Goal: Information Seeking & Learning: Learn about a topic

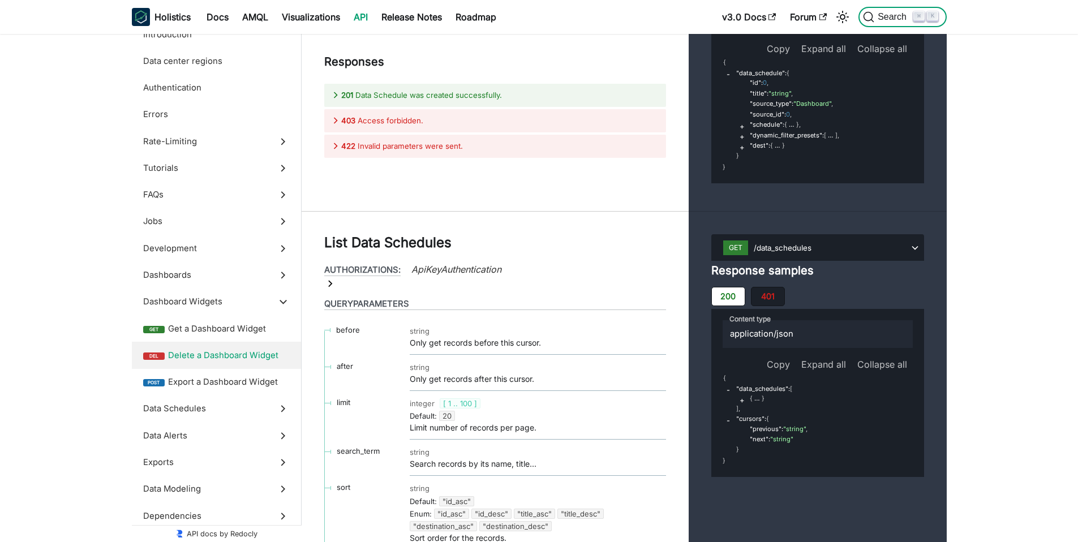
click at [903, 10] on button "Search ⌘ K" at bounding box center [903, 17] width 88 height 20
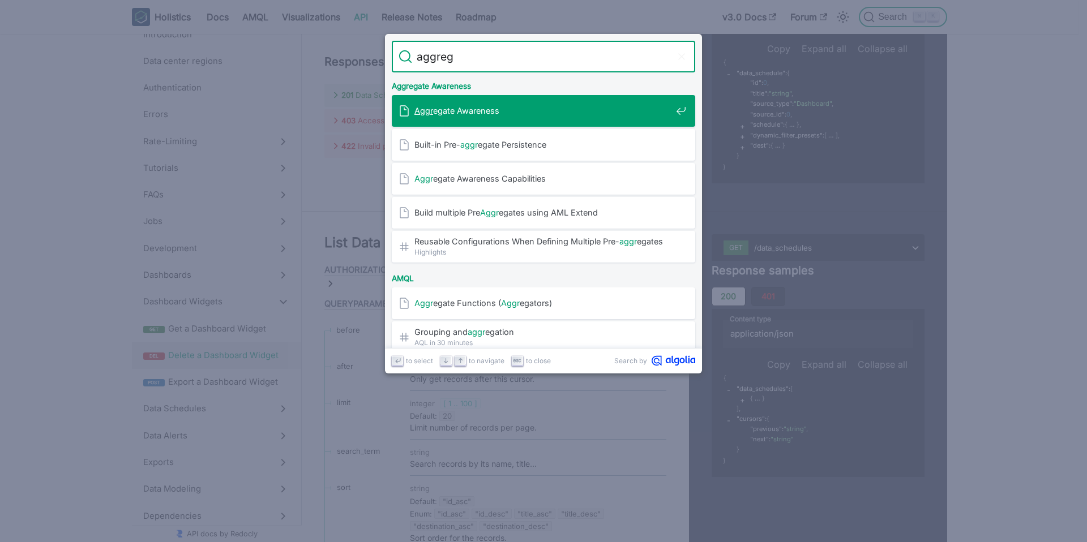
type input "aggrega"
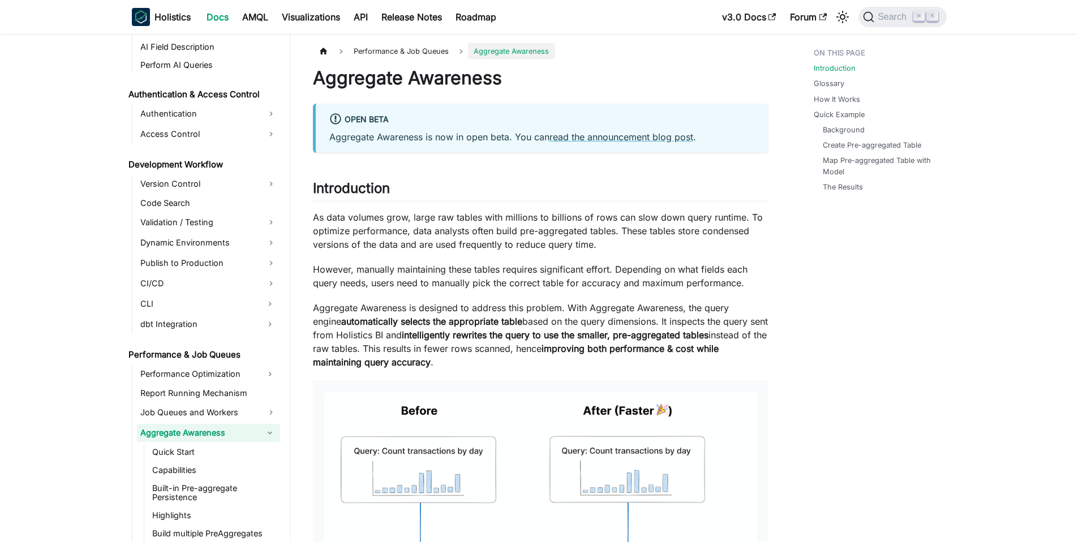
scroll to position [690, 0]
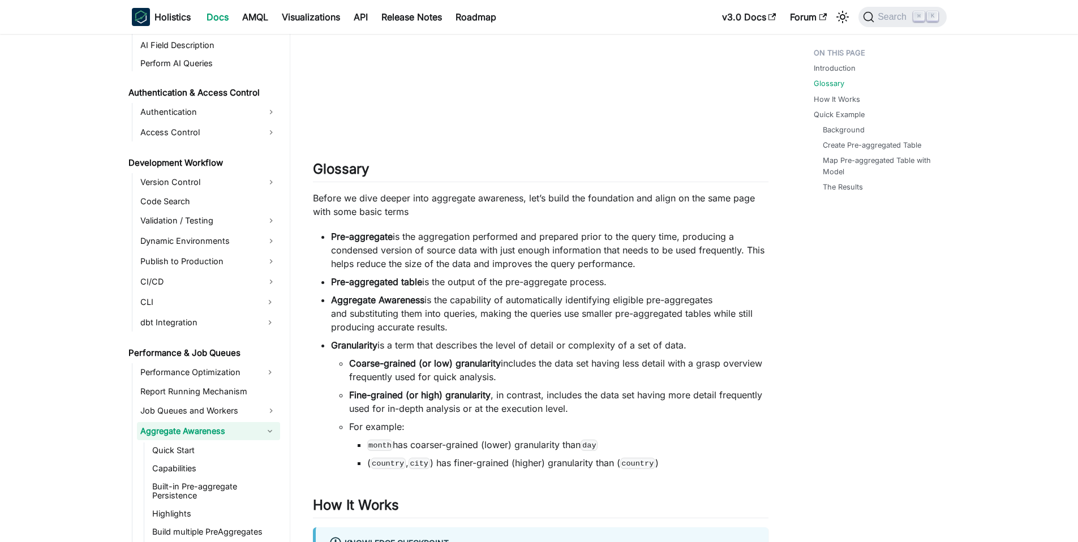
scroll to position [981, 0]
click at [199, 446] on link "Quick Start" at bounding box center [214, 451] width 131 height 16
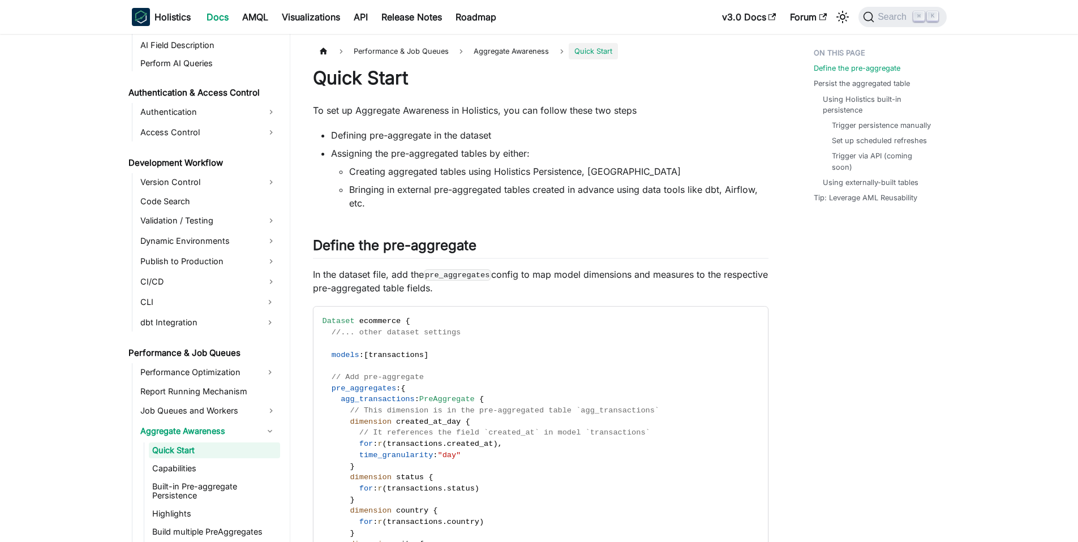
scroll to position [708, 0]
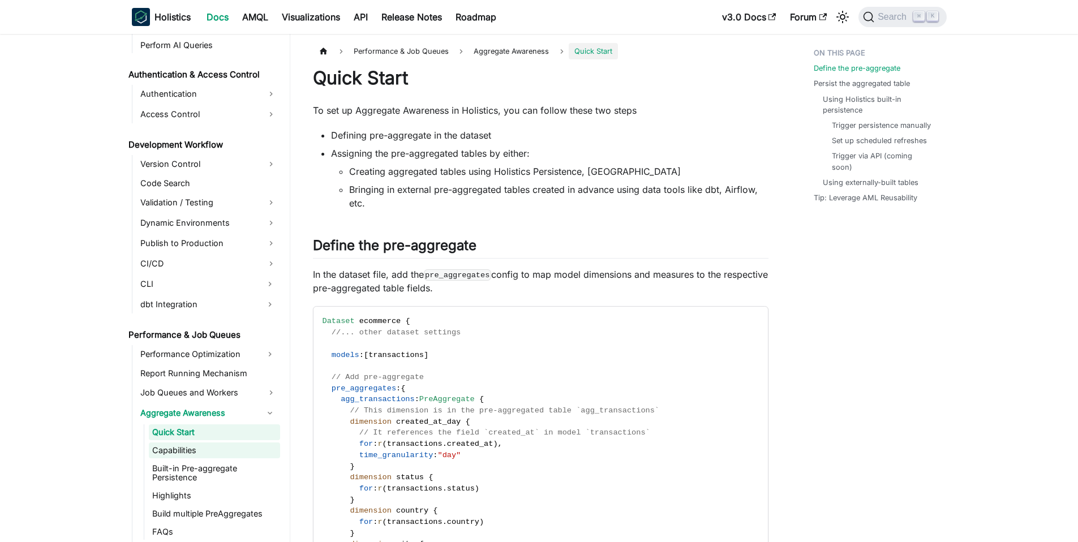
click at [217, 445] on link "Capabilities" at bounding box center [214, 451] width 131 height 16
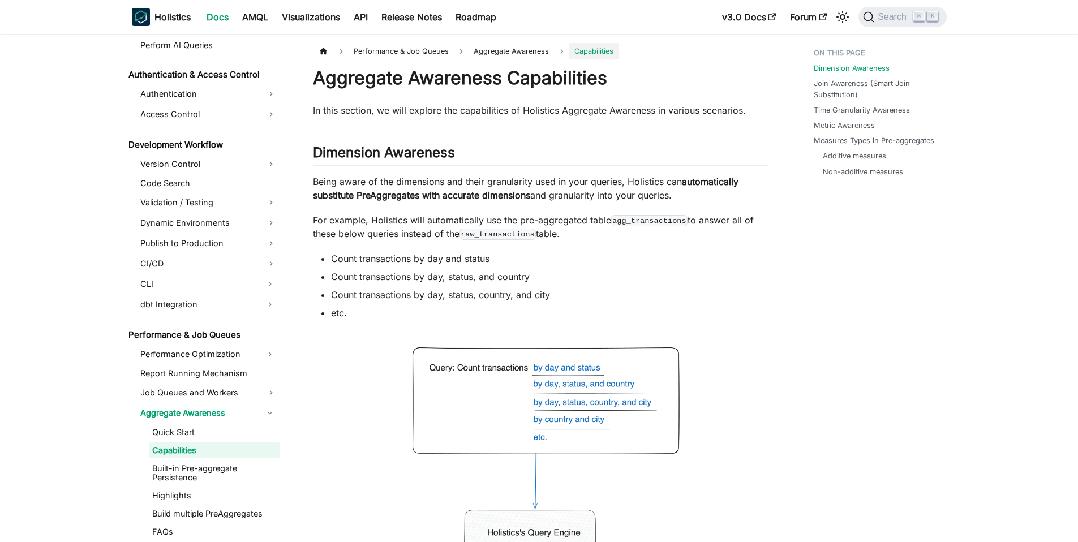
scroll to position [726, 0]
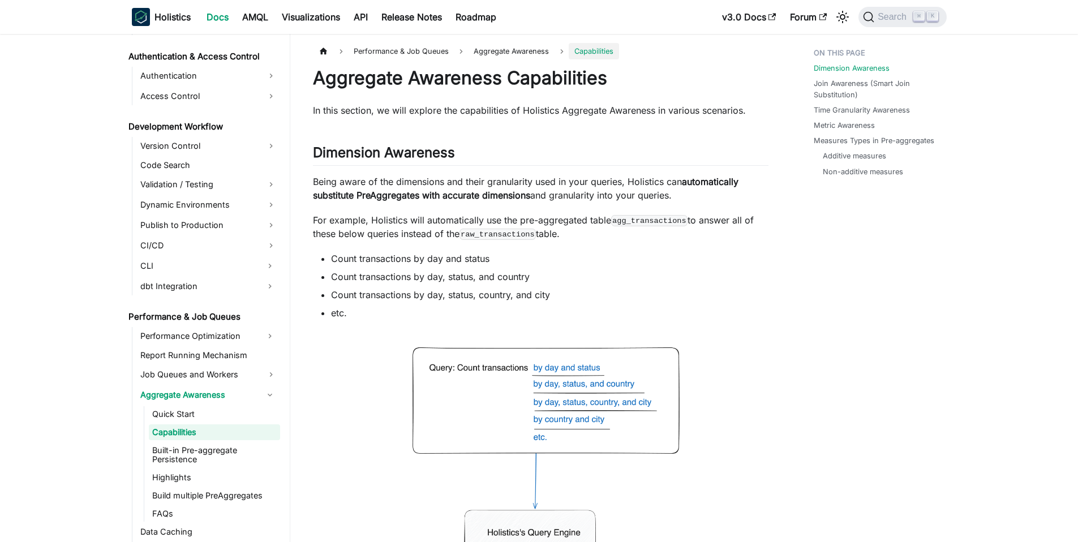
click at [222, 433] on link "Capabilities" at bounding box center [214, 433] width 131 height 16
click at [219, 412] on link "Quick Start" at bounding box center [214, 414] width 131 height 16
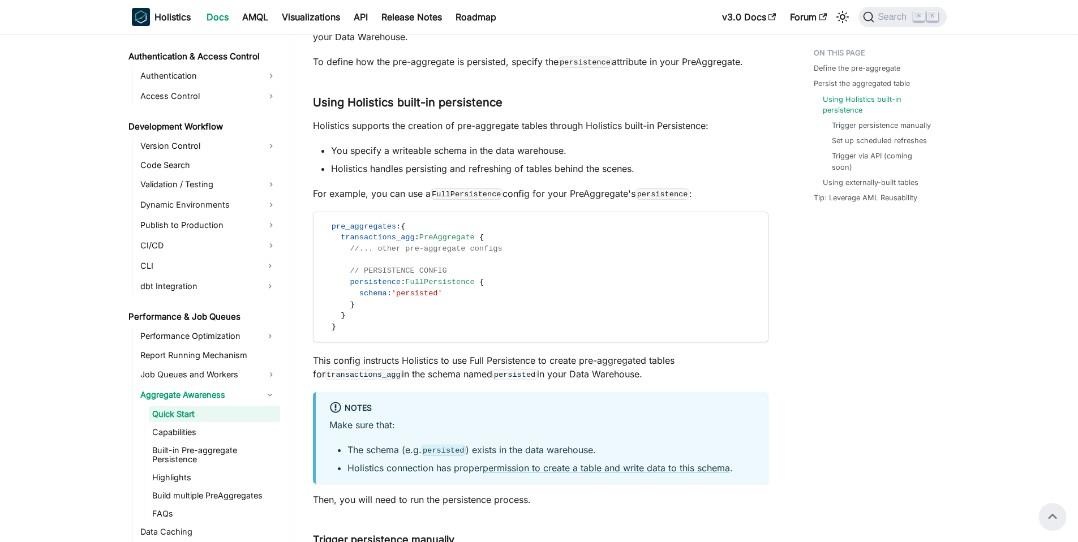
scroll to position [683, 0]
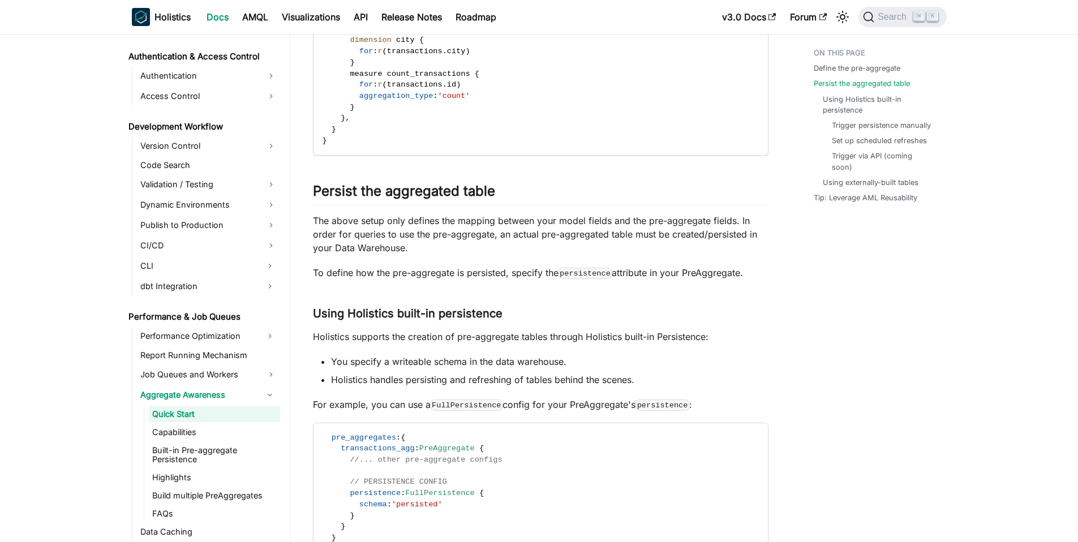
scroll to position [509, 0]
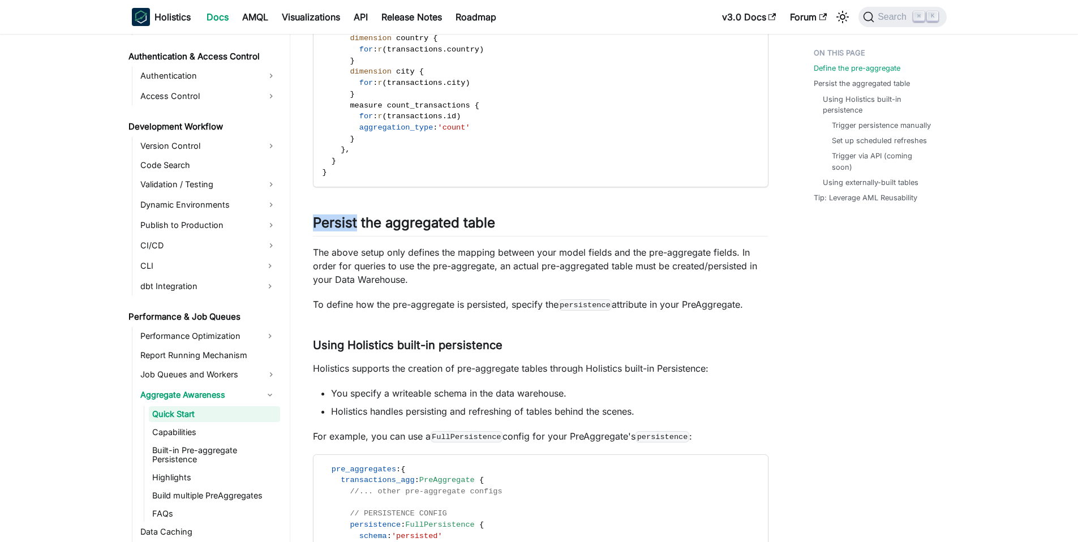
scroll to position [503, 0]
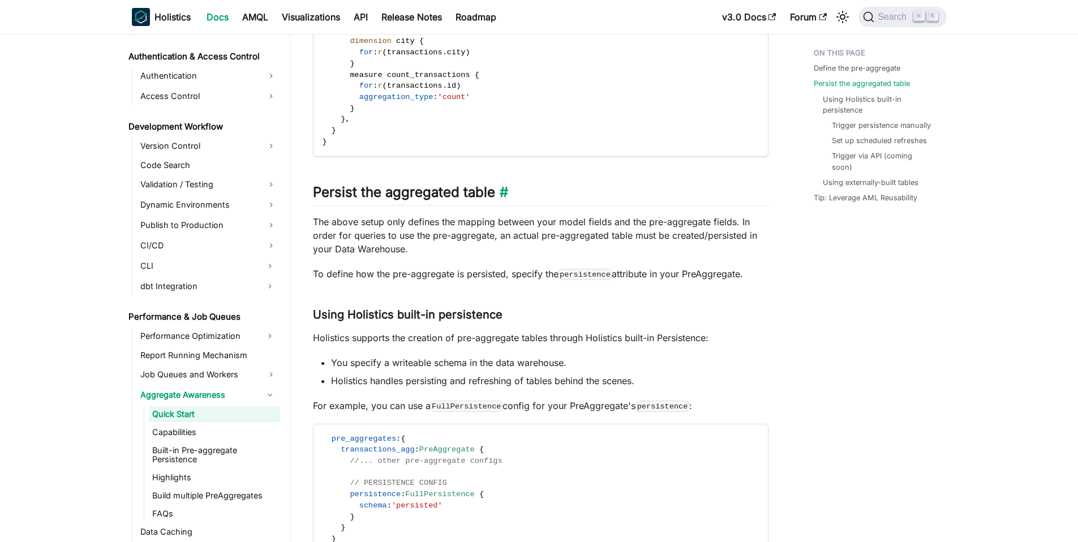
click at [445, 195] on h2 "Persist the aggregated table ​" at bounding box center [541, 195] width 456 height 22
copy h2 "Persist the aggregated table"
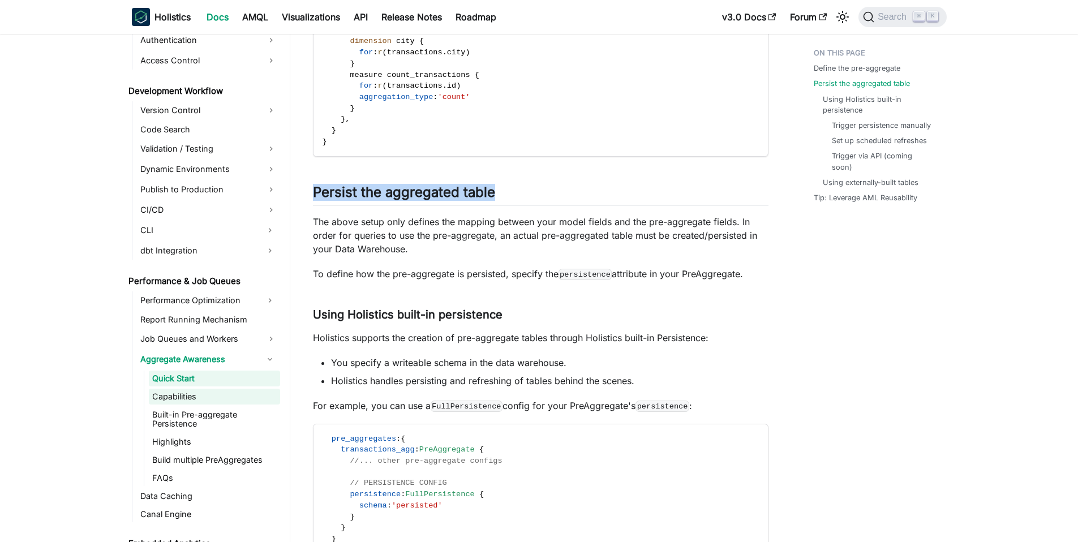
scroll to position [819, 0]
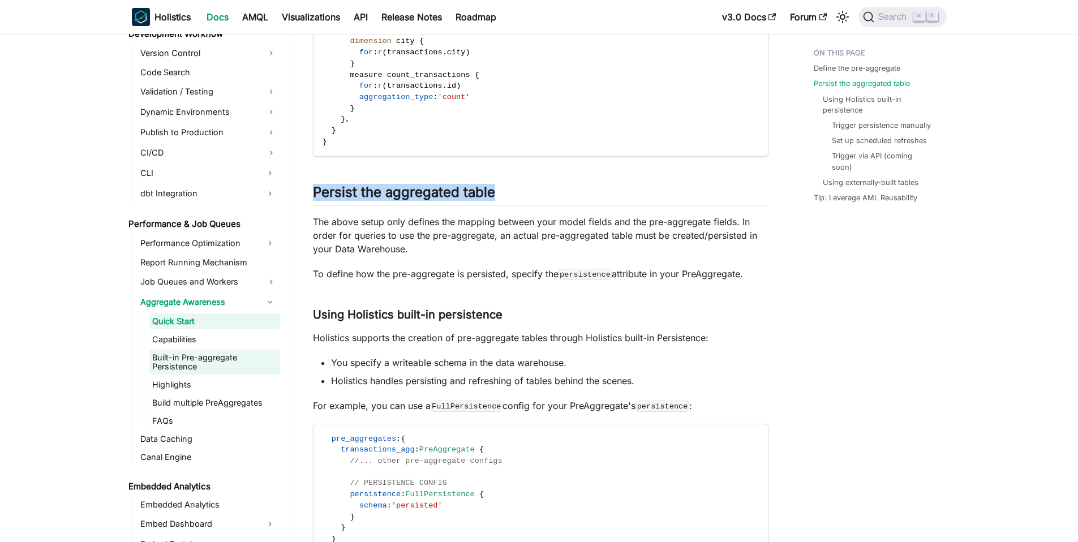
click at [209, 361] on link "Built-in Pre-aggregate Persistence" at bounding box center [214, 362] width 131 height 25
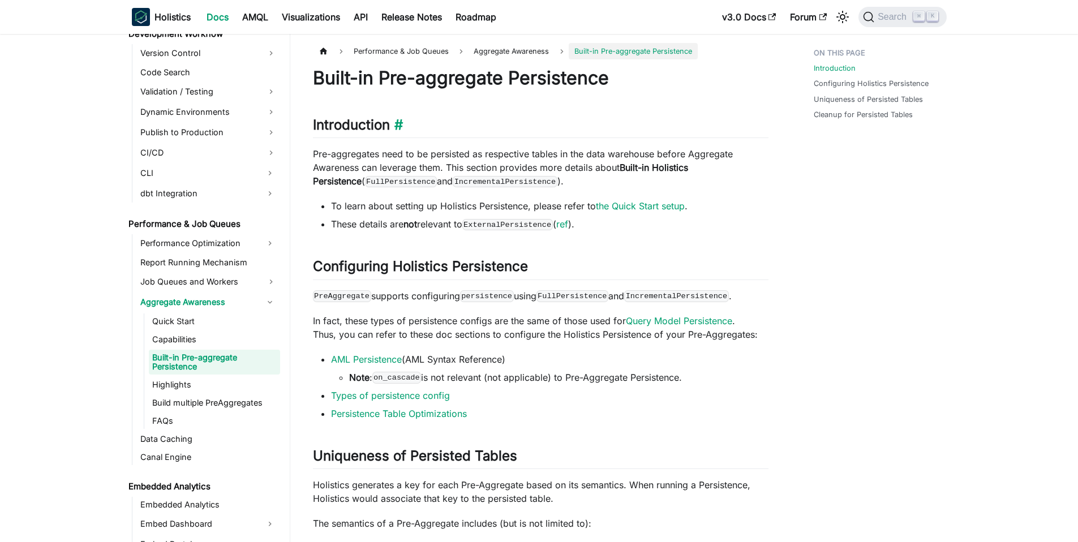
click at [635, 125] on h2 "Introduction ​" at bounding box center [541, 128] width 456 height 22
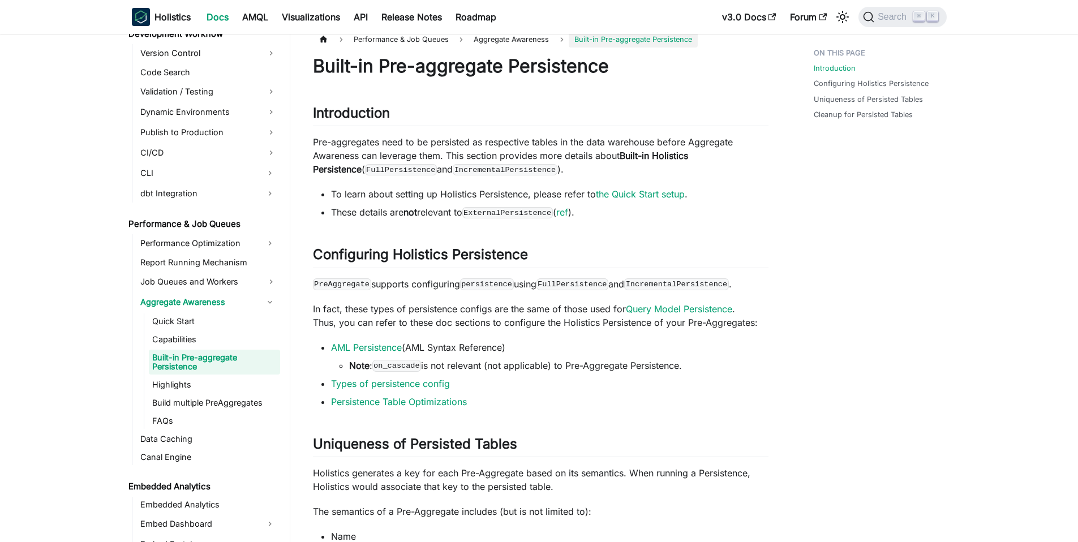
scroll to position [149, 0]
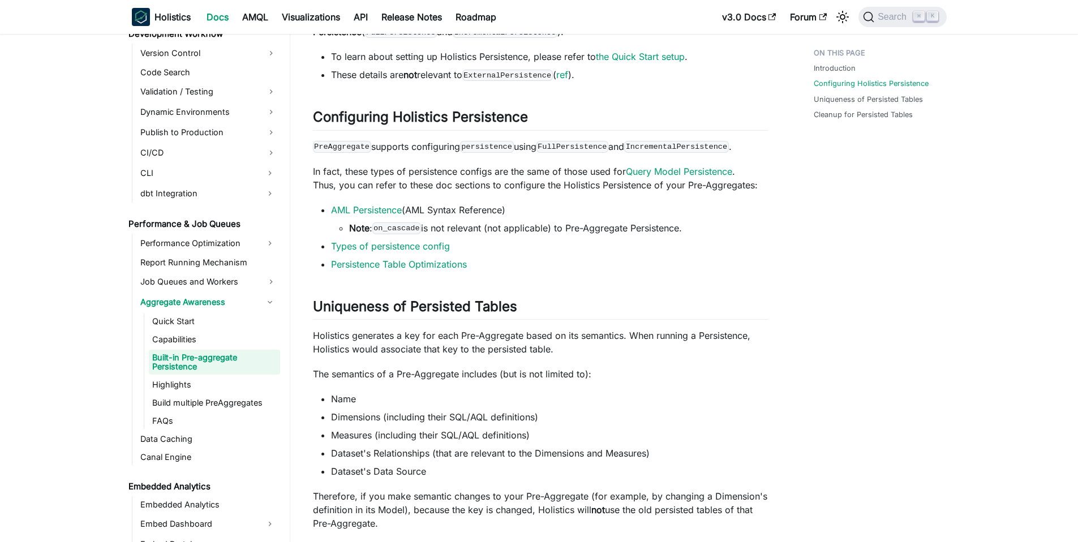
click at [577, 421] on li "Dimensions (including their SQL/AQL definitions)" at bounding box center [550, 417] width 438 height 14
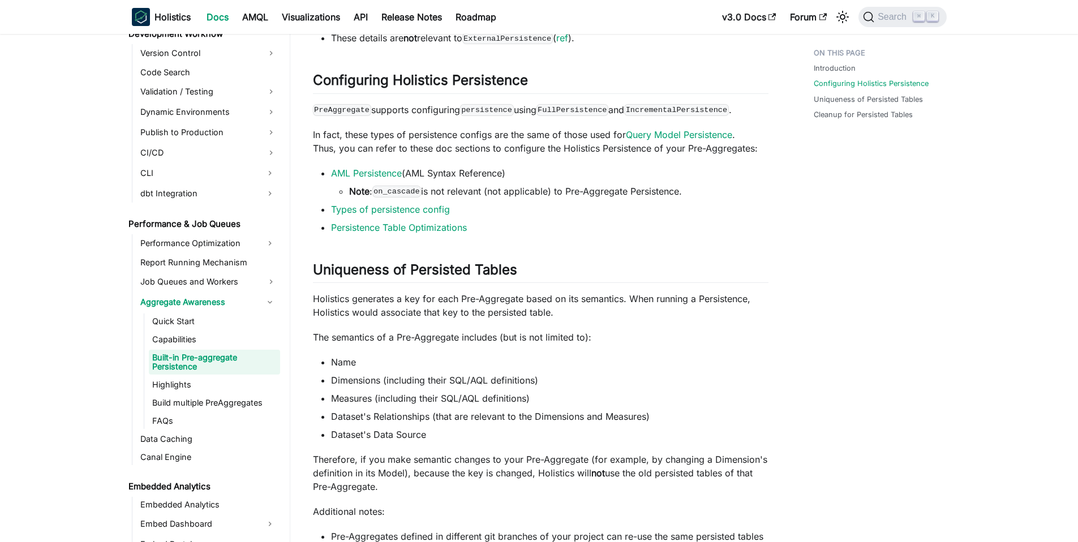
scroll to position [188, 0]
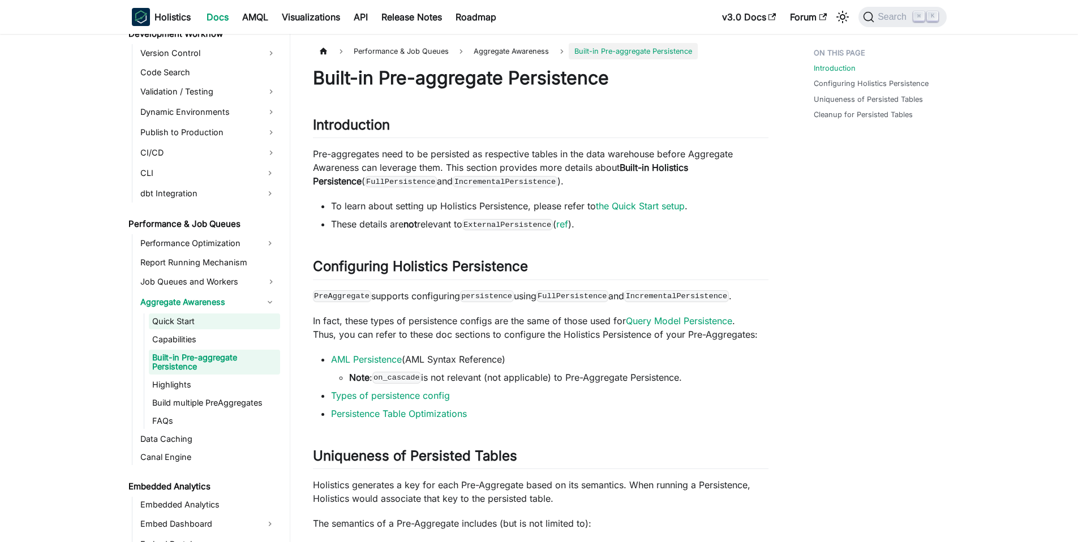
click at [210, 317] on link "Quick Start" at bounding box center [214, 322] width 131 height 16
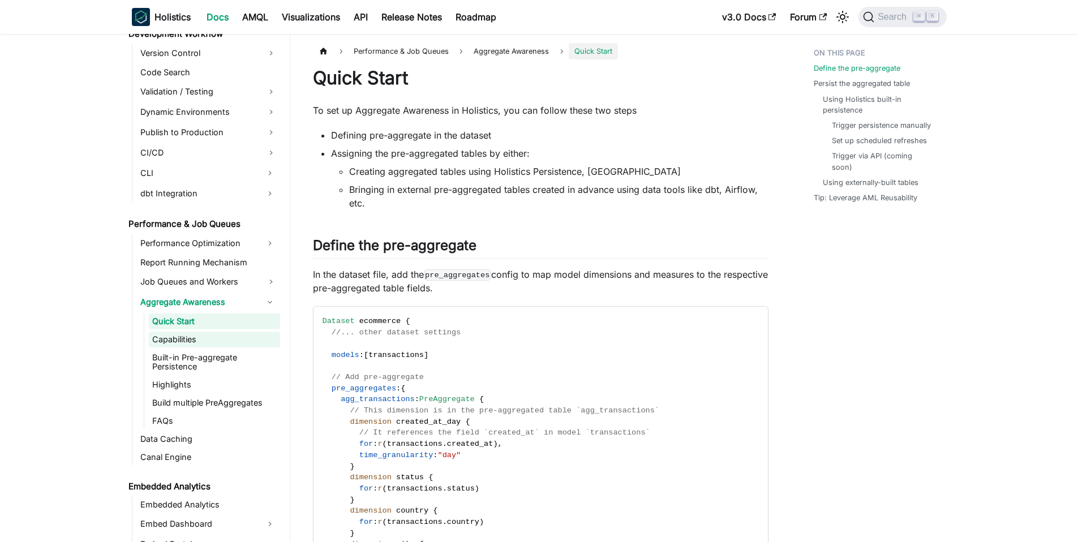
click at [213, 342] on link "Capabilities" at bounding box center [214, 340] width 131 height 16
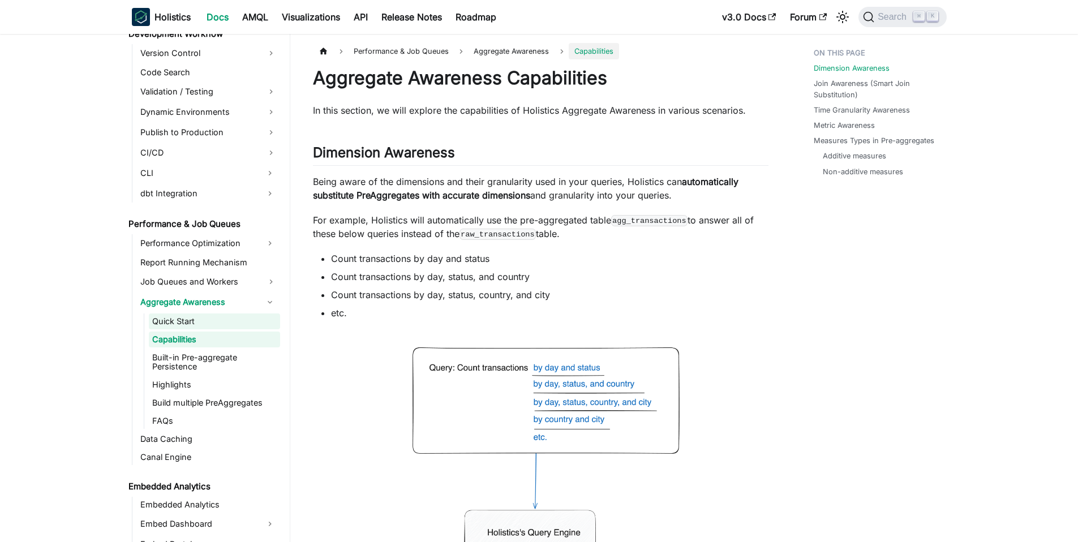
click at [212, 324] on link "Quick Start" at bounding box center [214, 322] width 131 height 16
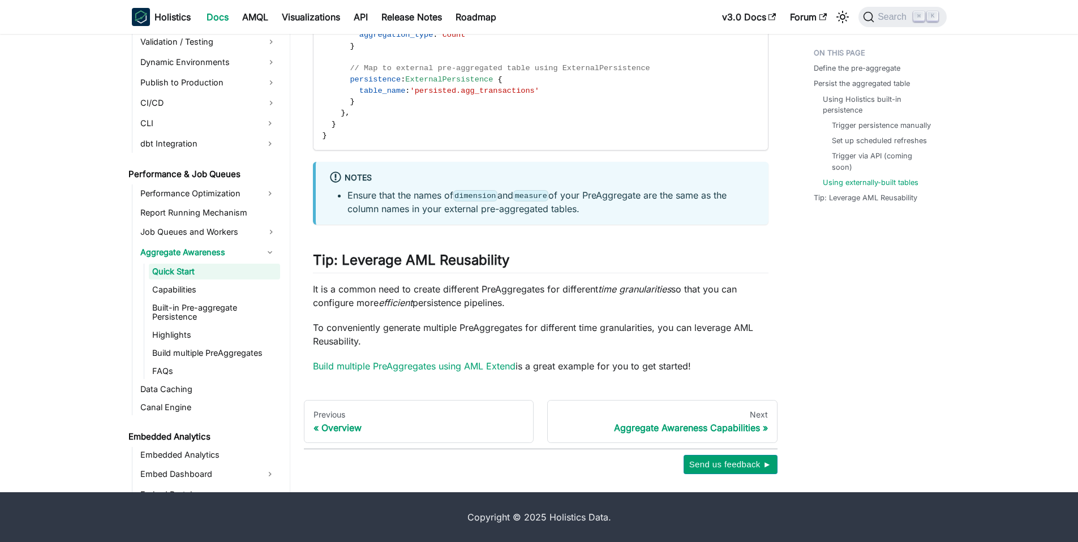
scroll to position [2312, 0]
click at [197, 292] on link "Capabilities" at bounding box center [214, 290] width 131 height 16
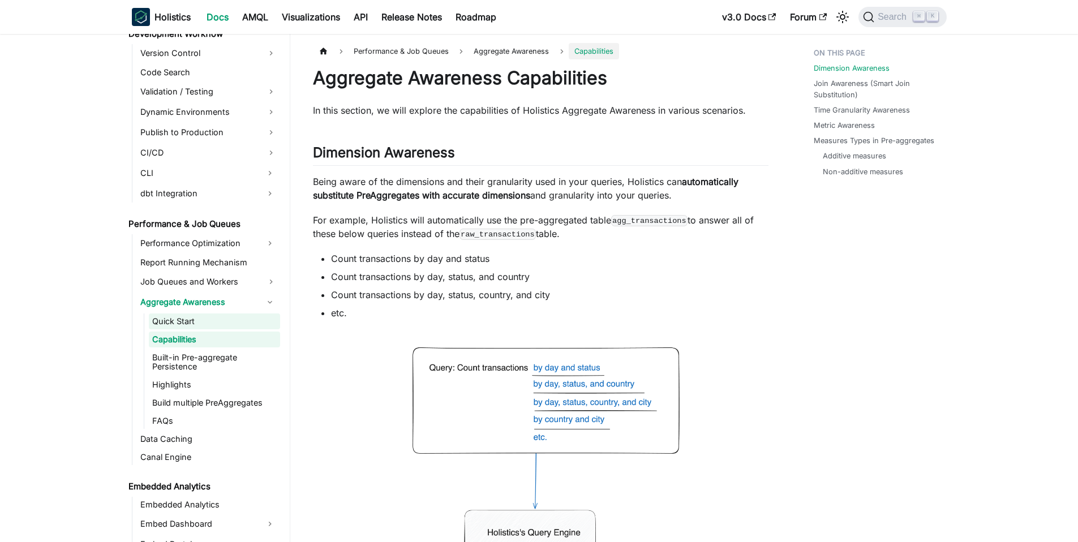
click at [227, 326] on link "Quick Start" at bounding box center [214, 322] width 131 height 16
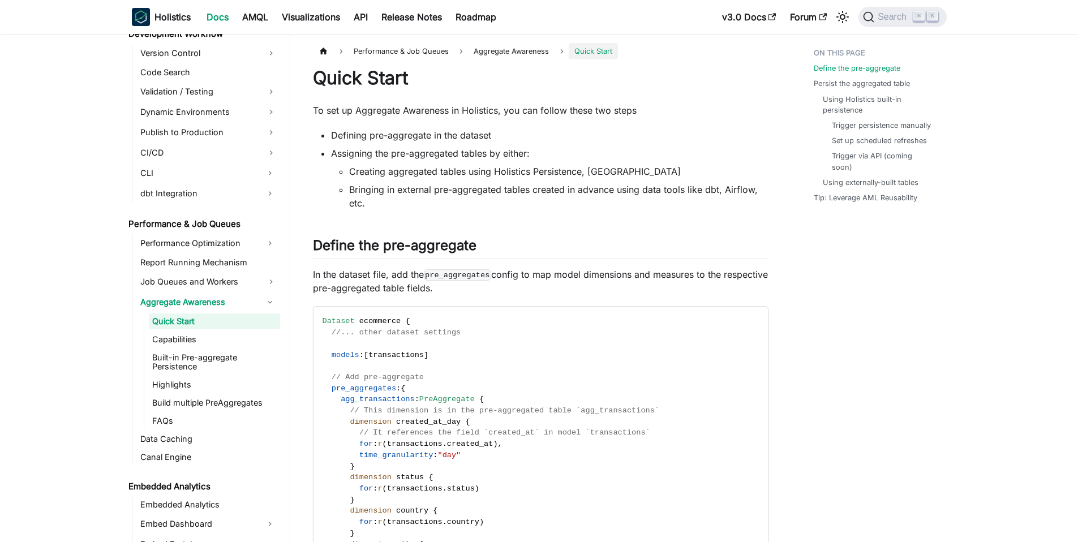
click at [225, 348] on ul "Quick Start Capabilities Built-in Pre-aggregate Persistence Highlights Build mu…" at bounding box center [212, 371] width 136 height 115
click at [222, 369] on link "Built-in Pre-aggregate Persistence" at bounding box center [214, 362] width 131 height 25
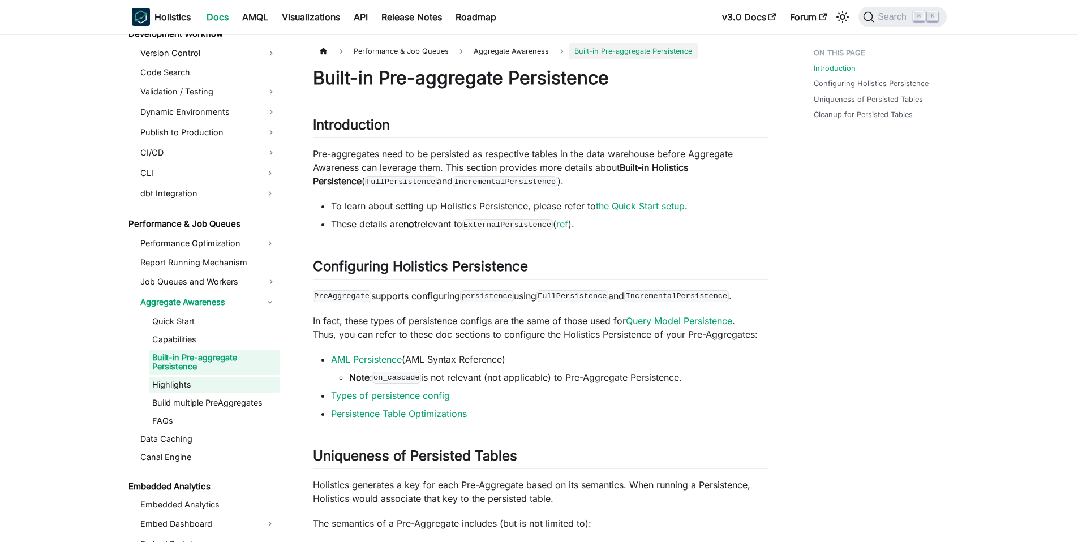
click at [199, 391] on link "Highlights" at bounding box center [214, 385] width 131 height 16
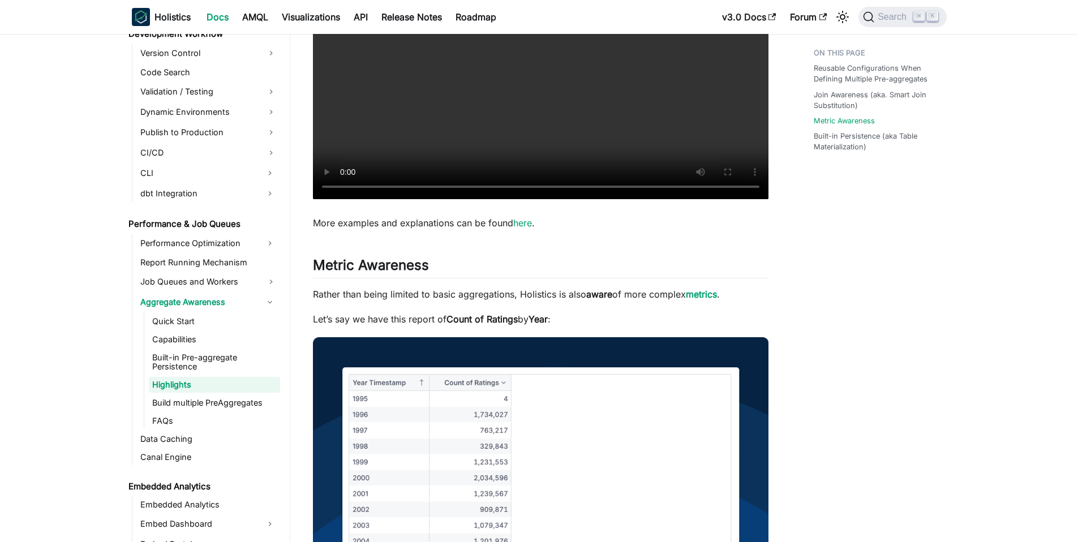
scroll to position [2047, 0]
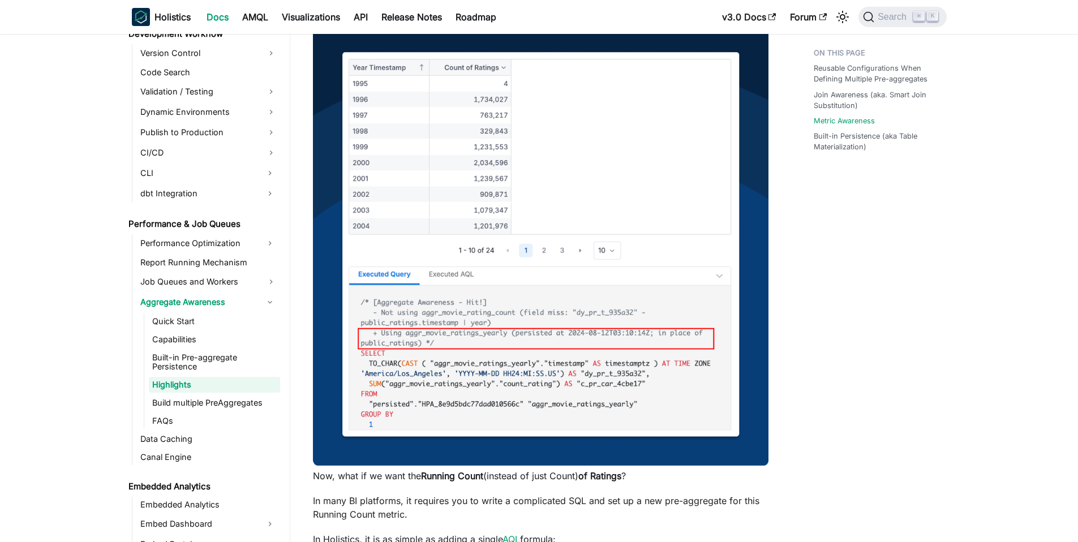
scroll to position [819, 0]
